Goal: Understand process/instructions: Learn how to perform a task or action

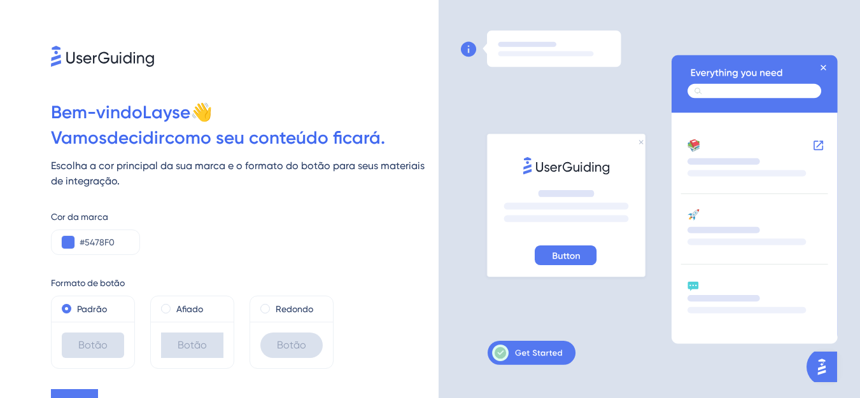
scroll to position [17, 0]
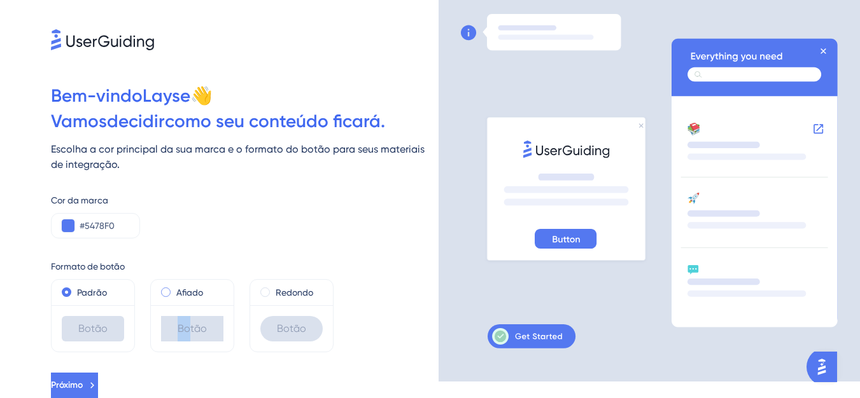
drag, startPoint x: 189, startPoint y: 325, endPoint x: 169, endPoint y: 295, distance: 35.8
click at [169, 295] on div "Afiado Botão" at bounding box center [192, 315] width 84 height 73
click at [167, 290] on span at bounding box center [166, 293] width 10 height 10
click at [174, 290] on input "radio" at bounding box center [174, 290] width 0 height 0
click at [167, 290] on span at bounding box center [166, 293] width 10 height 10
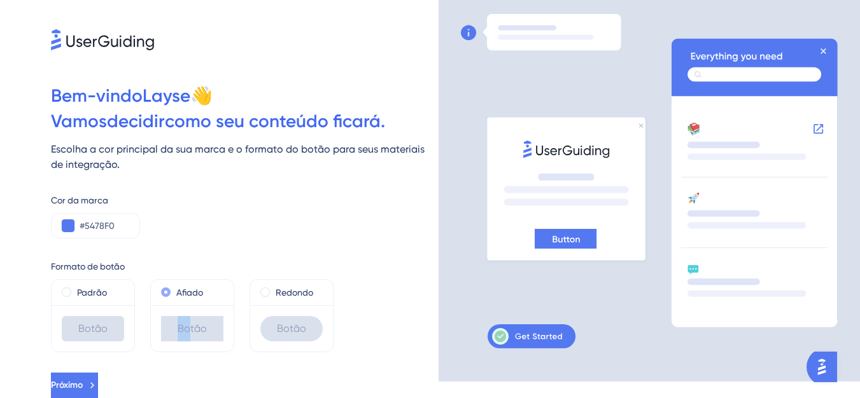
click at [174, 290] on input "radio" at bounding box center [174, 290] width 0 height 0
click at [98, 376] on button "Próximo" at bounding box center [74, 385] width 47 height 25
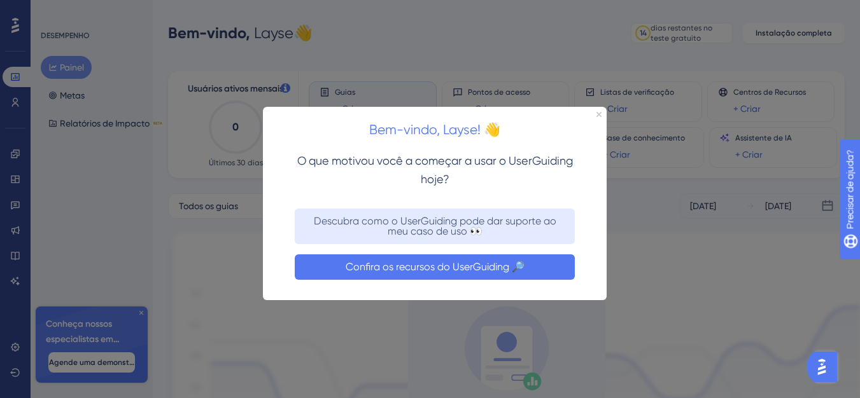
click at [419, 270] on font "Confira os recursos do UserGuiding 🔎" at bounding box center [435, 267] width 179 height 12
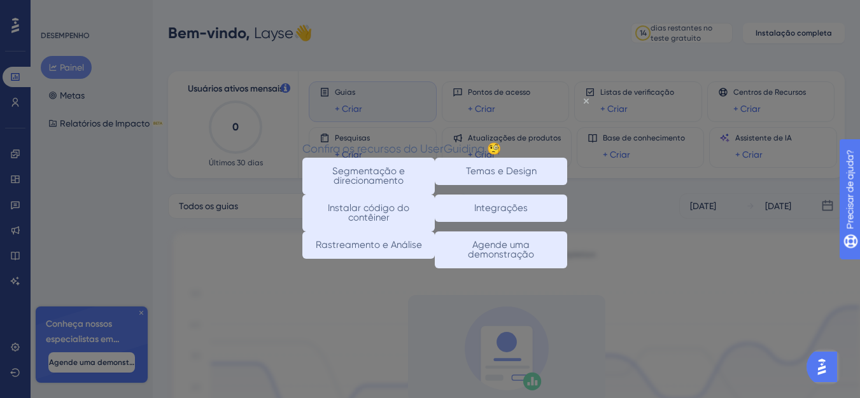
click at [585, 101] on icon "Fechar visualização" at bounding box center [585, 100] width 5 height 5
